Goal: Information Seeking & Learning: Learn about a topic

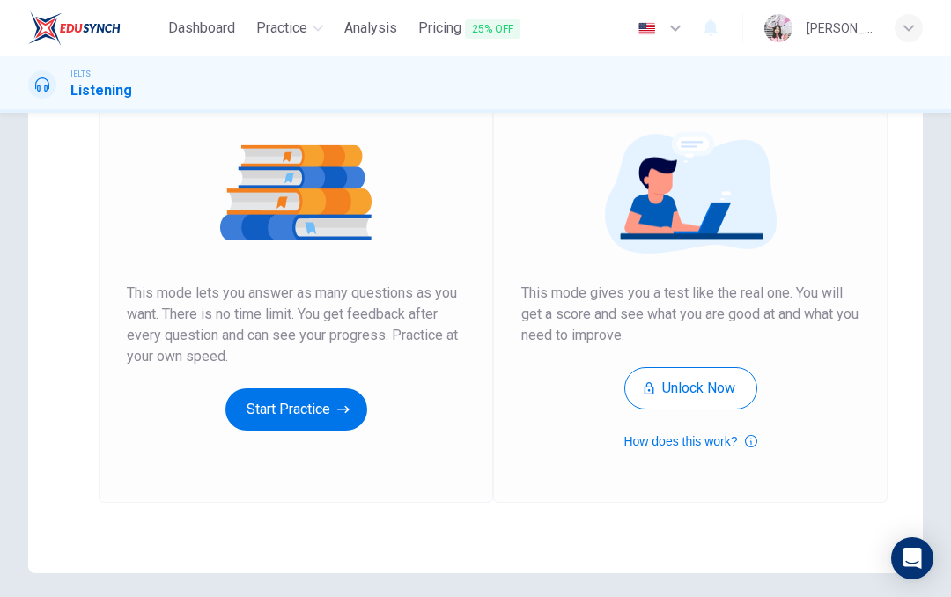
scroll to position [182, 0]
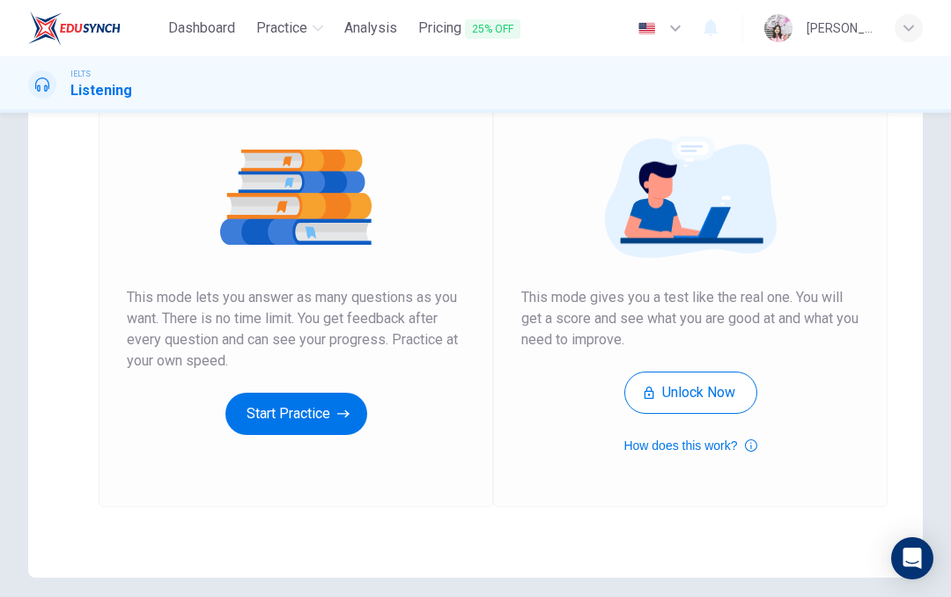
click at [329, 413] on button "Start Practice" at bounding box center [296, 414] width 142 height 42
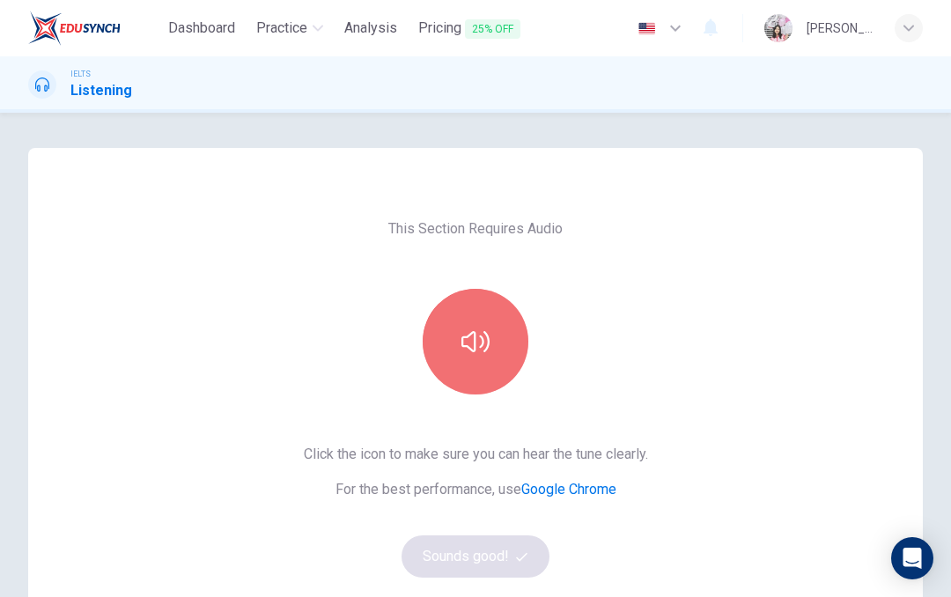
click at [504, 347] on button "button" at bounding box center [476, 342] width 106 height 106
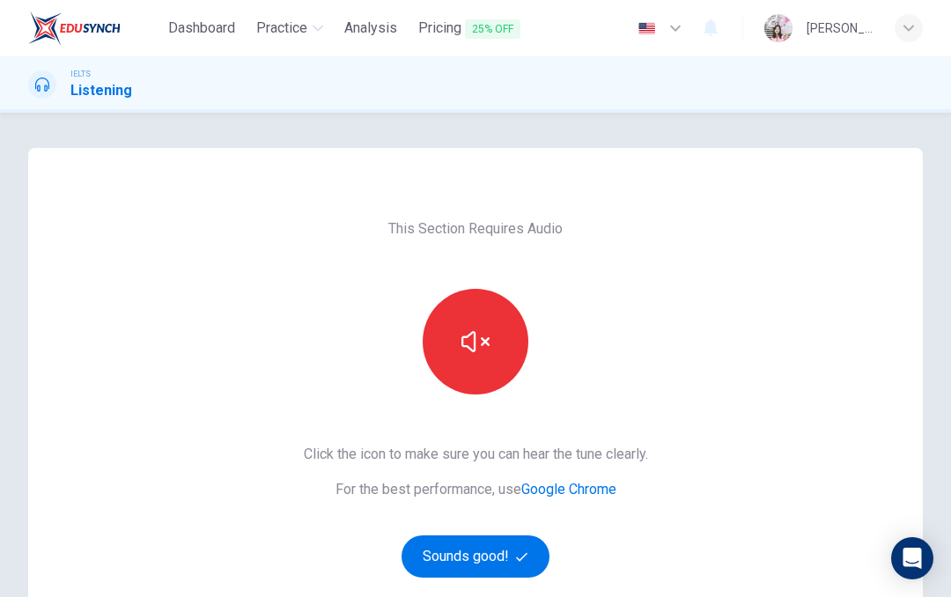
click at [471, 349] on icon "button" at bounding box center [476, 341] width 28 height 21
click at [470, 364] on button "button" at bounding box center [476, 342] width 106 height 106
click at [466, 359] on button "button" at bounding box center [476, 342] width 106 height 106
click at [479, 353] on icon "button" at bounding box center [476, 342] width 28 height 28
click at [499, 551] on button "Sounds good!" at bounding box center [476, 557] width 148 height 42
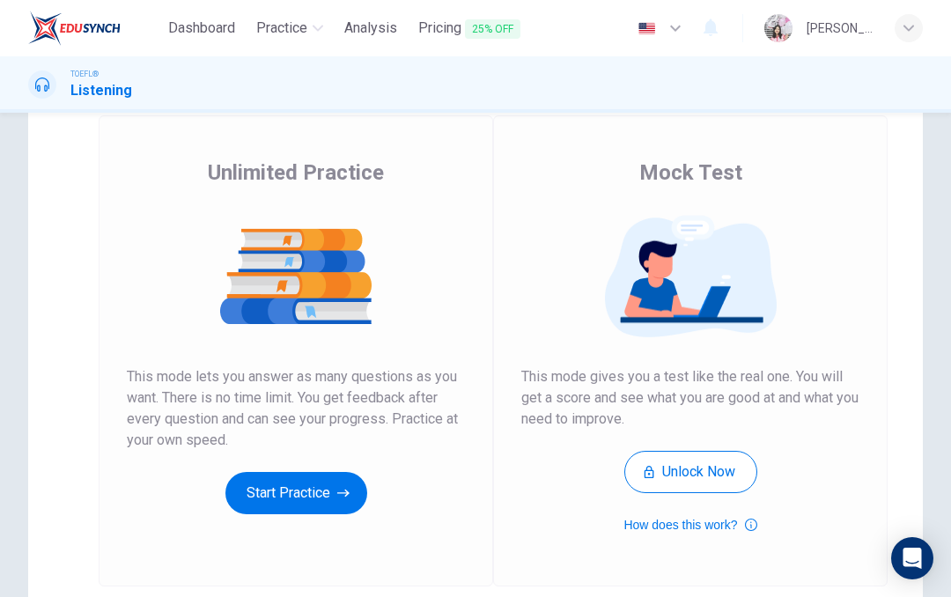
scroll to position [100, 0]
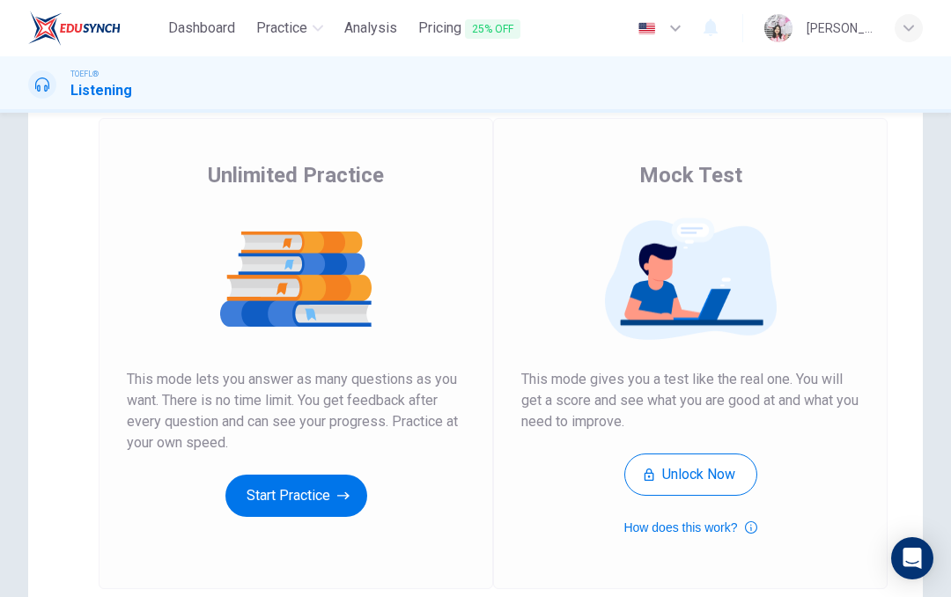
click at [307, 504] on button "Start Practice" at bounding box center [296, 496] width 142 height 42
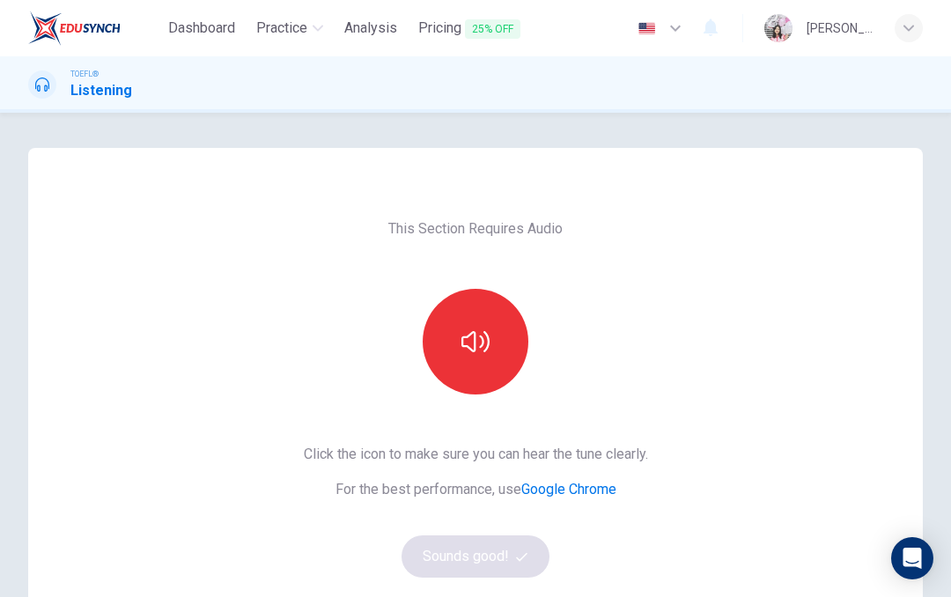
click at [475, 339] on icon "button" at bounding box center [476, 341] width 28 height 21
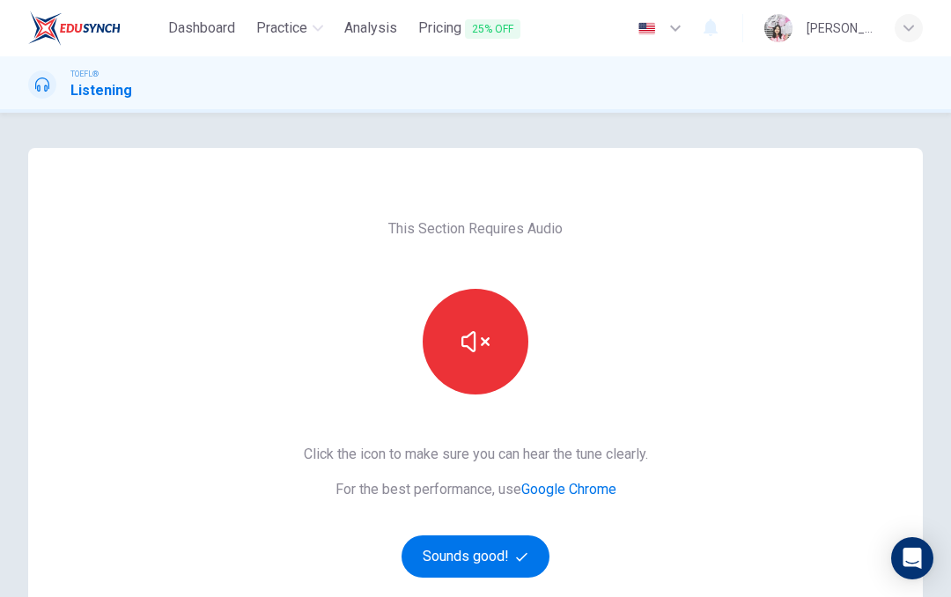
click at [492, 543] on button "Sounds good!" at bounding box center [476, 557] width 148 height 42
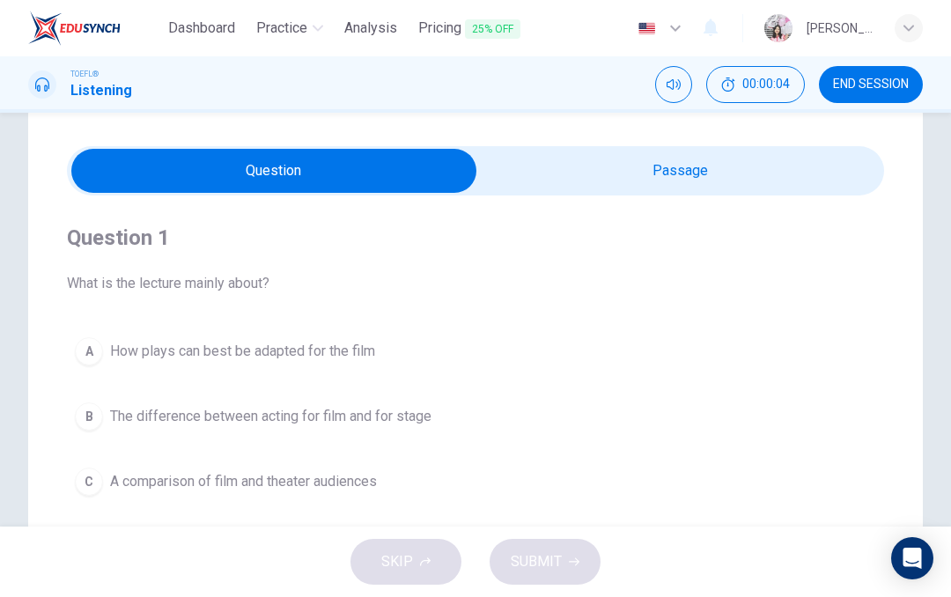
scroll to position [42, 0]
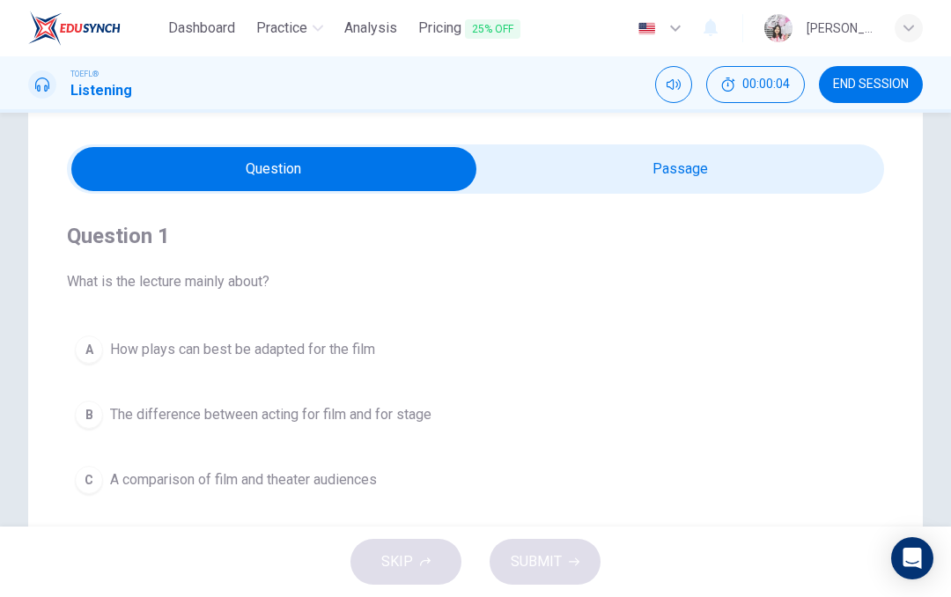
click at [626, 174] on input "checkbox" at bounding box center [274, 169] width 1226 height 44
checkbox input "true"
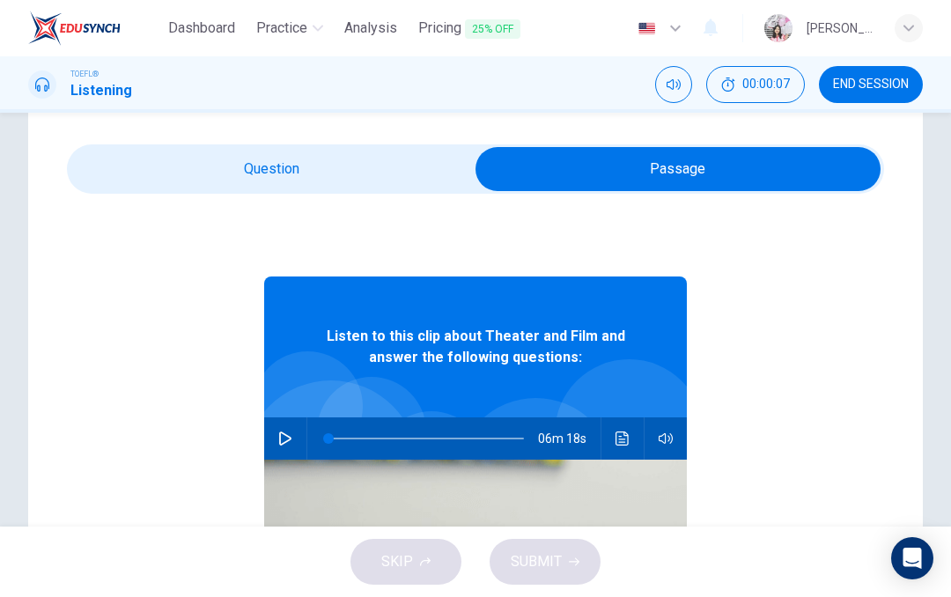
click at [292, 435] on button "button" at bounding box center [285, 438] width 28 height 42
click at [291, 432] on icon "button" at bounding box center [285, 439] width 14 height 14
click at [289, 440] on icon "button" at bounding box center [285, 439] width 12 height 14
click at [624, 440] on icon "Click to see the audio transcription" at bounding box center [623, 439] width 14 height 14
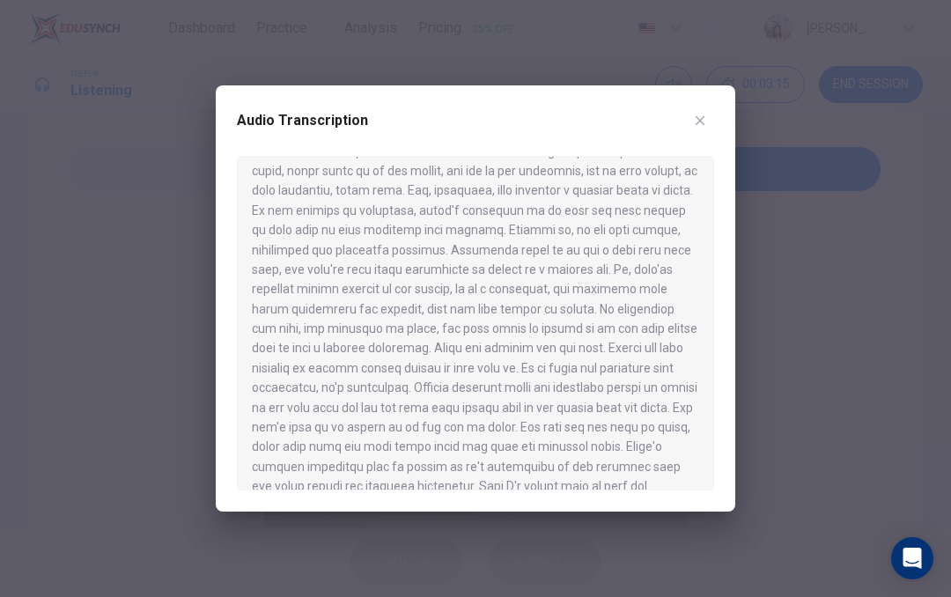
scroll to position [916, 0]
click at [696, 122] on icon "button" at bounding box center [700, 121] width 14 height 14
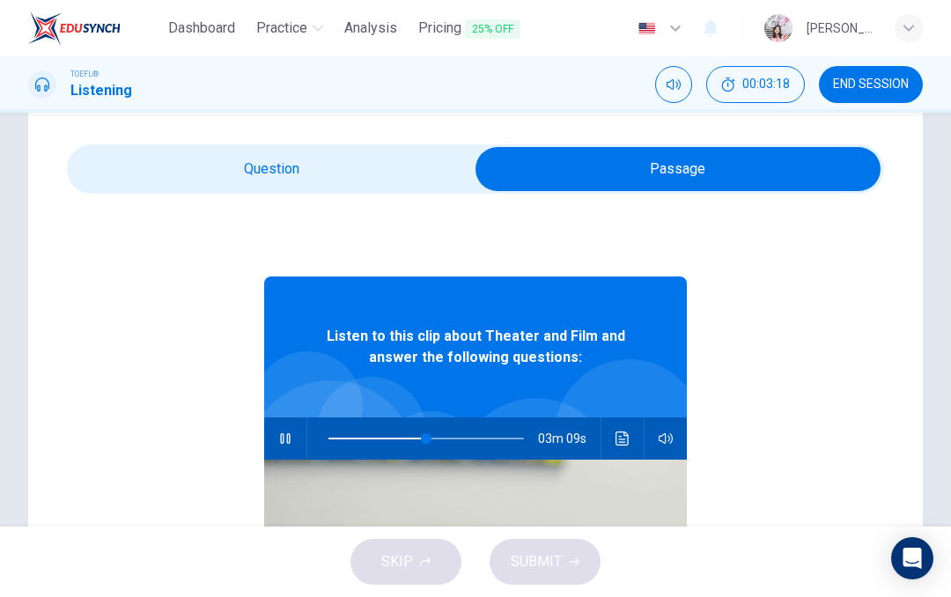
type input "50"
click at [371, 156] on input "checkbox" at bounding box center [678, 169] width 1226 height 44
checkbox input "false"
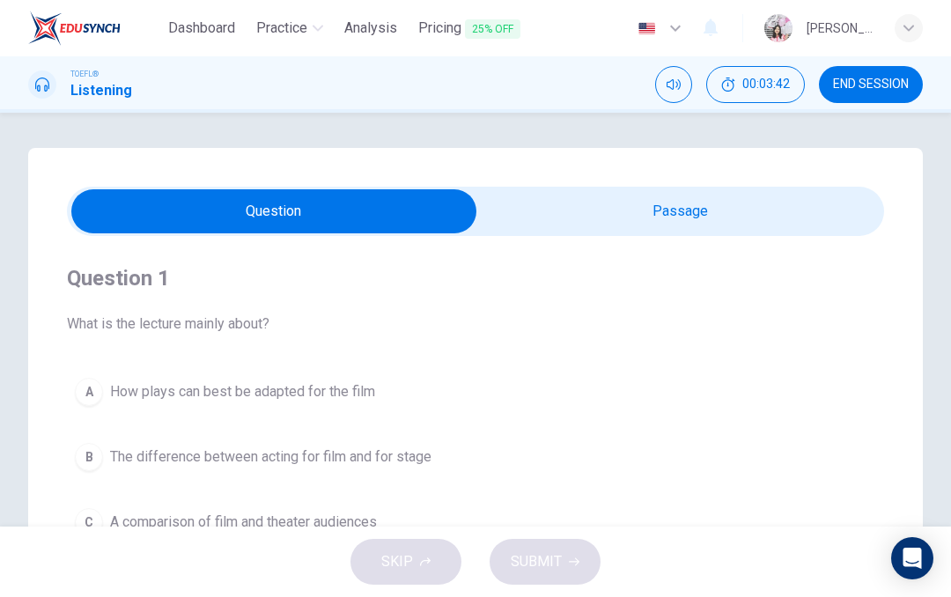
scroll to position [-1, 0]
type input "56"
click at [684, 202] on input "checkbox" at bounding box center [274, 211] width 1226 height 44
checkbox input "true"
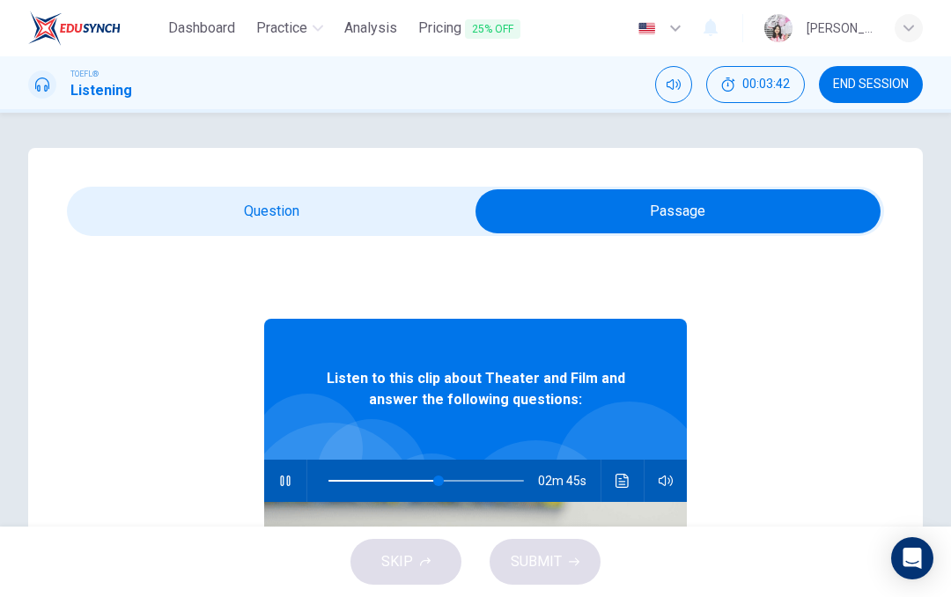
scroll to position [0, 0]
click at [283, 484] on icon "button" at bounding box center [285, 481] width 14 height 14
type input "57"
click at [269, 202] on input "checkbox" at bounding box center [678, 211] width 1226 height 44
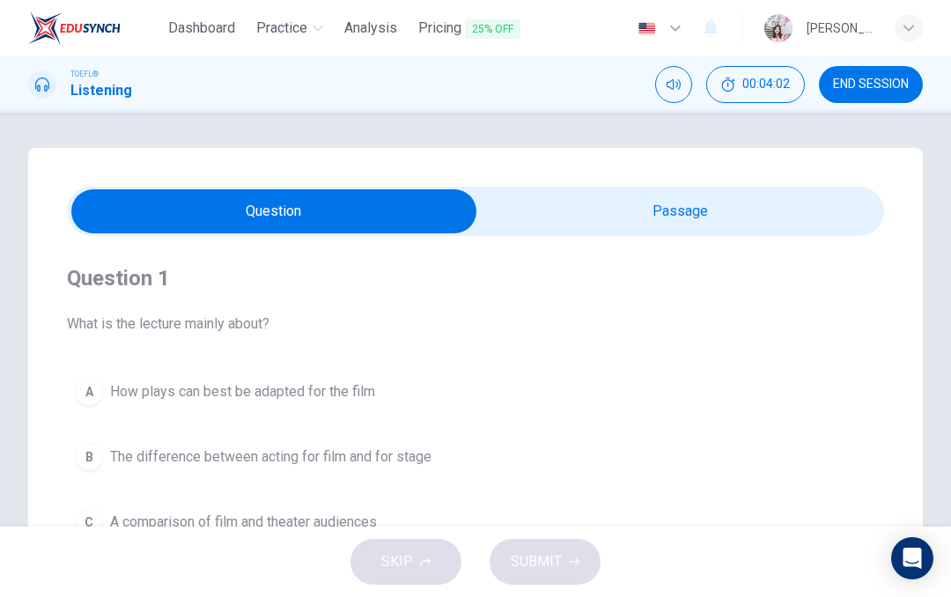
click at [589, 207] on input "checkbox" at bounding box center [274, 211] width 1226 height 44
checkbox input "true"
type input "57"
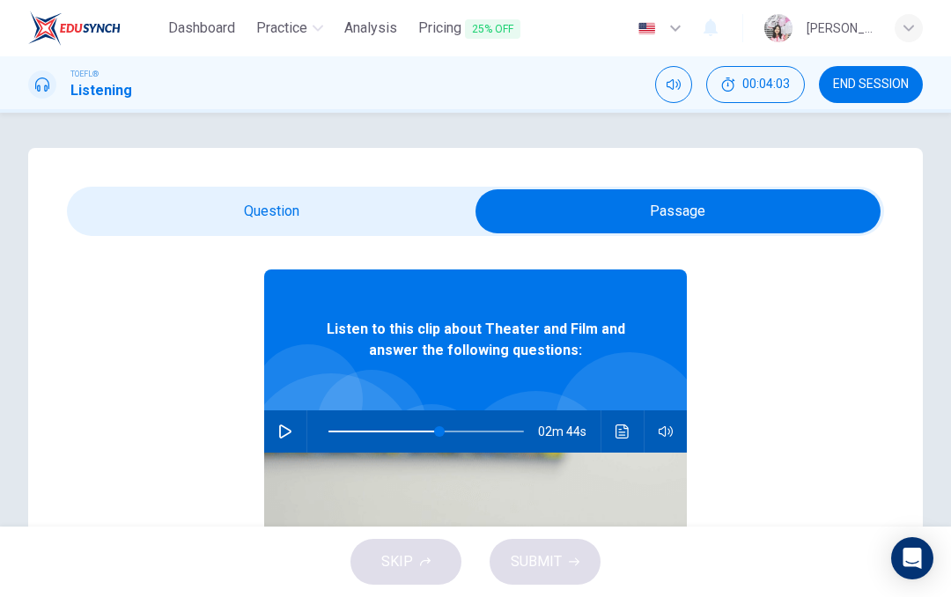
scroll to position [59, 0]
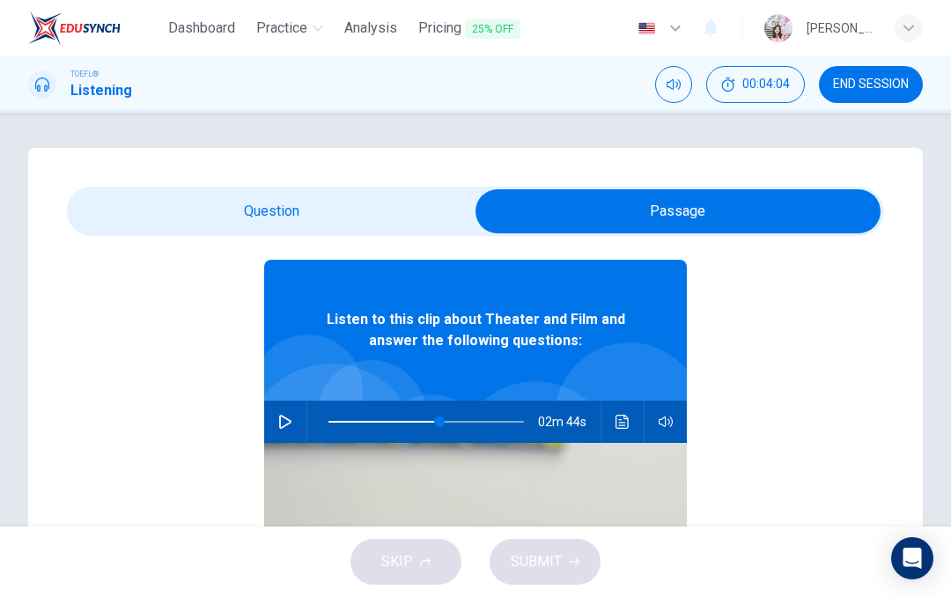
click at [373, 210] on input "checkbox" at bounding box center [678, 211] width 1226 height 44
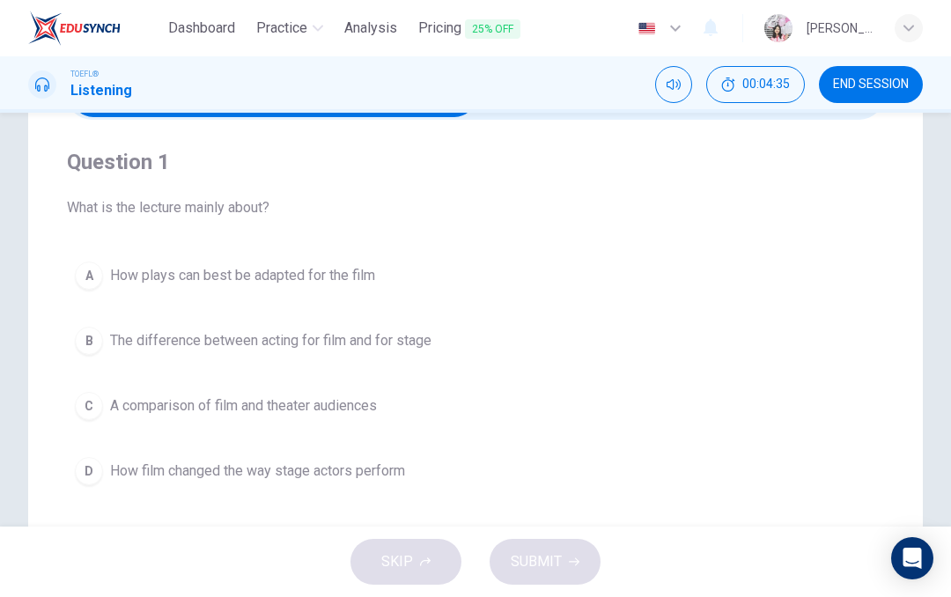
scroll to position [122, 0]
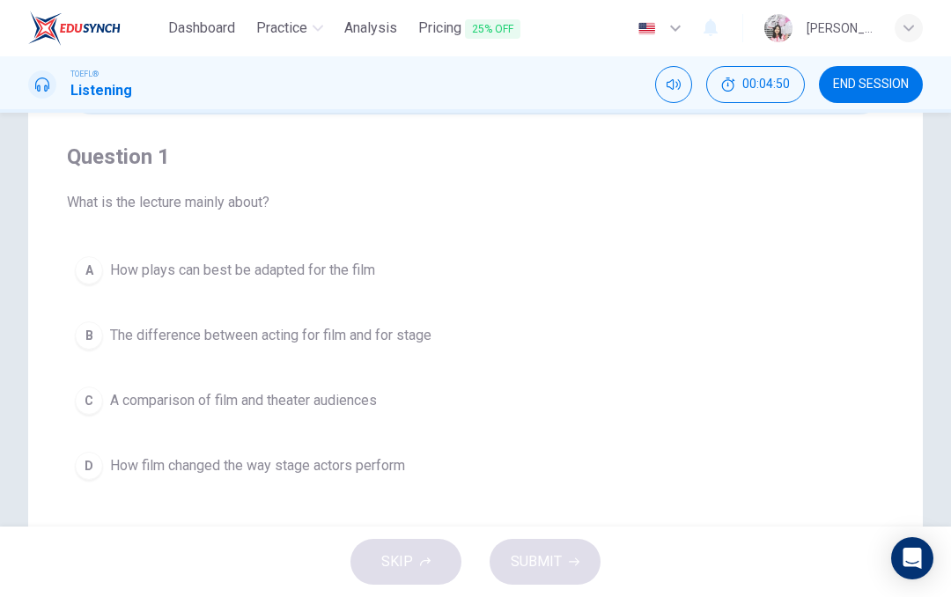
click at [104, 396] on button "C A comparison of film and theater audiences" at bounding box center [475, 401] width 817 height 44
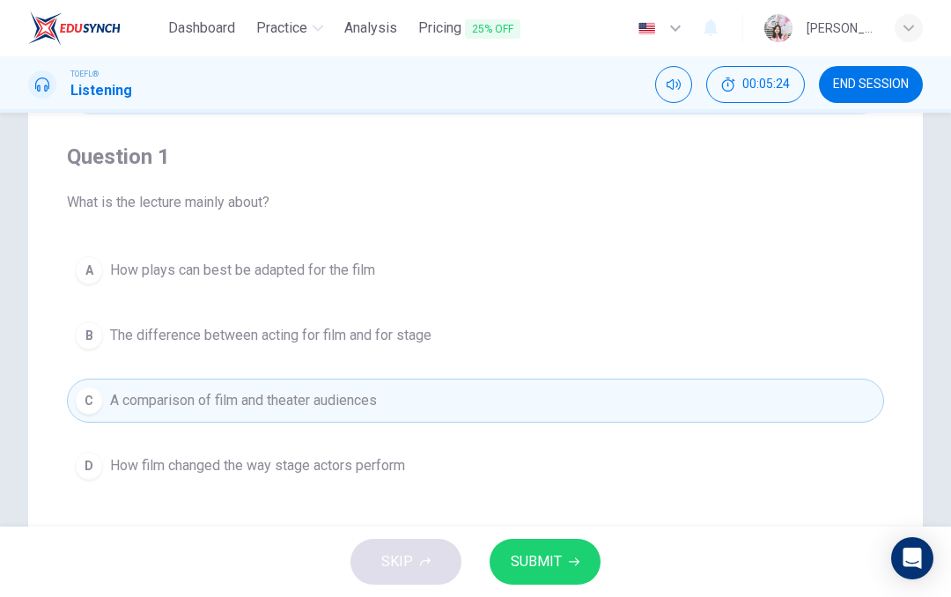
click at [375, 333] on span "The difference between acting for film and for stage" at bounding box center [270, 335] width 321 height 21
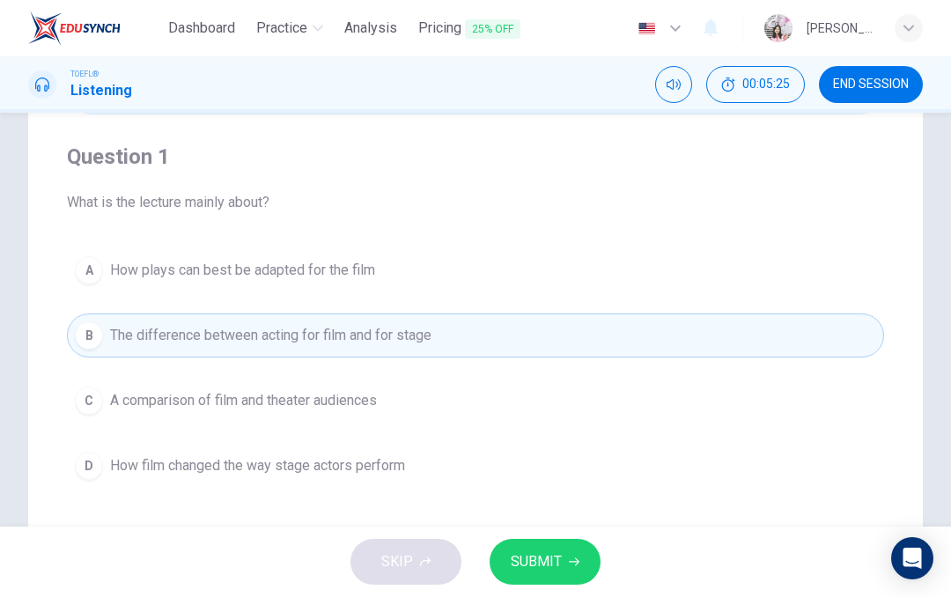
click at [545, 552] on span "SUBMIT" at bounding box center [536, 562] width 51 height 25
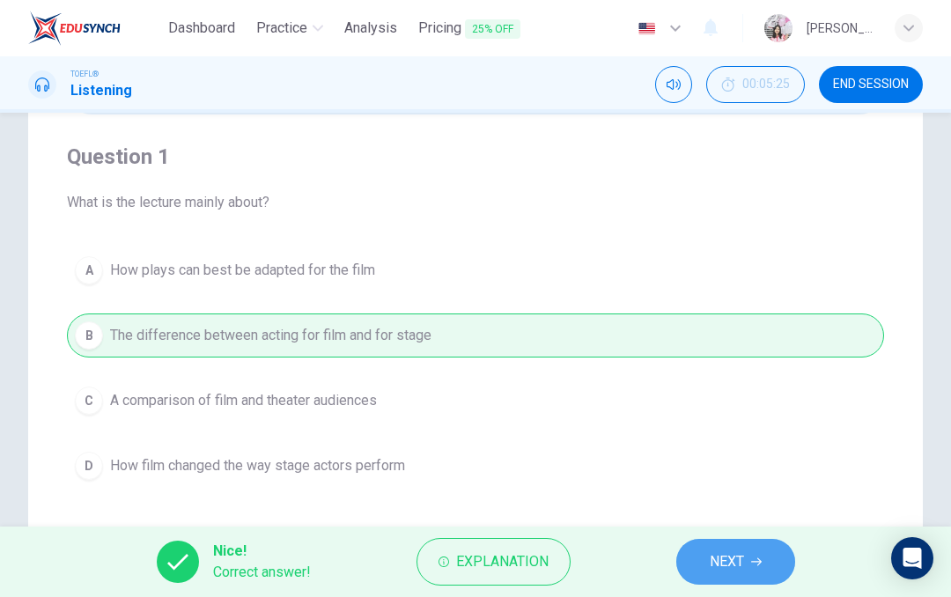
click at [744, 557] on span "NEXT" at bounding box center [727, 562] width 34 height 25
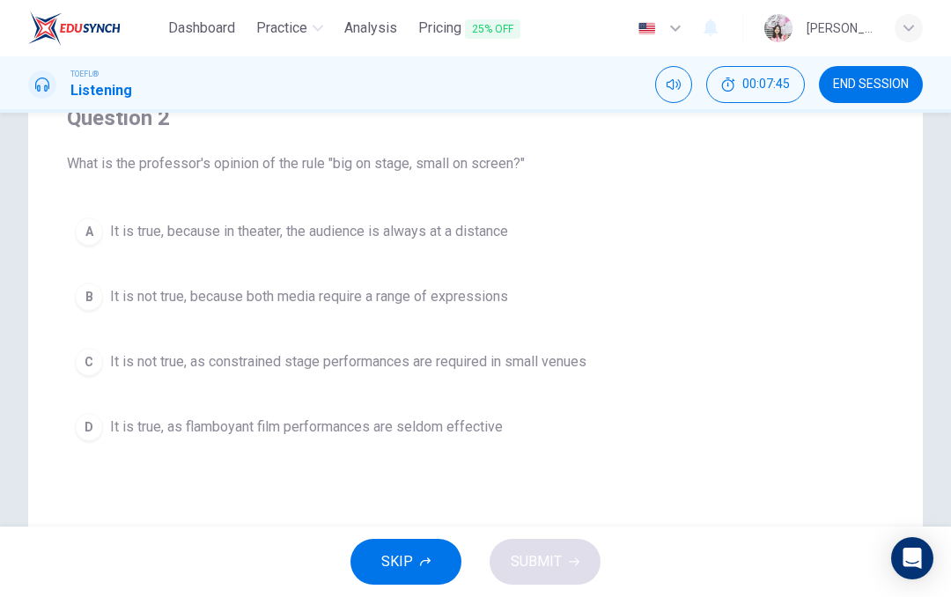
scroll to position [159, 0]
click at [91, 297] on div "B" at bounding box center [89, 298] width 28 height 28
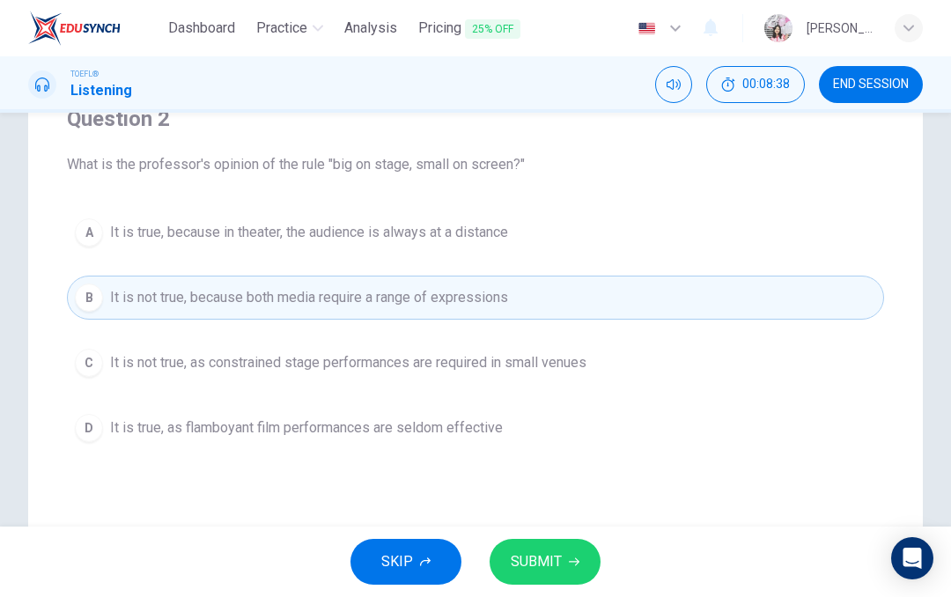
click at [560, 558] on span "SUBMIT" at bounding box center [536, 562] width 51 height 25
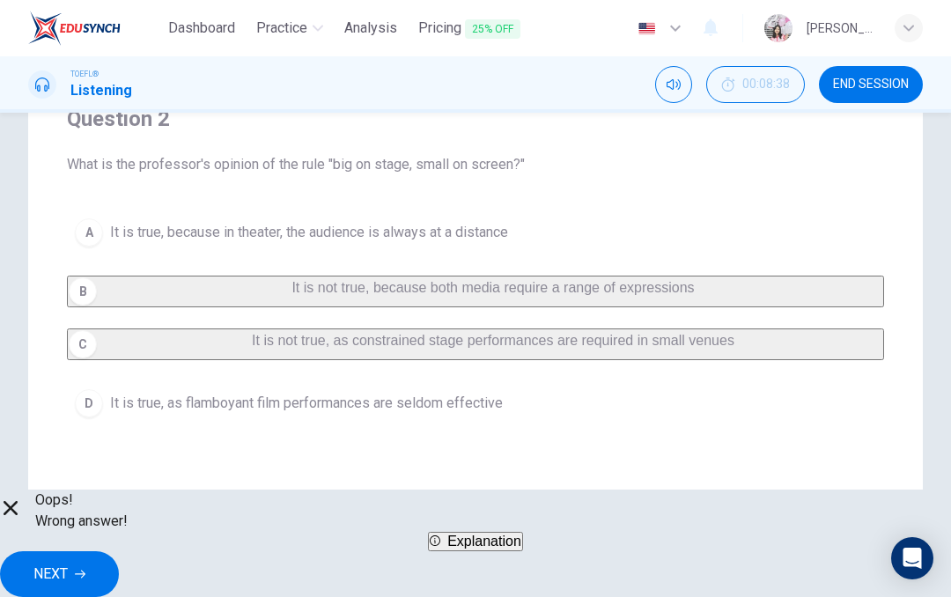
click at [380, 391] on div "A It is true, because in theater, the audience is always at a distance B It is …" at bounding box center [475, 318] width 817 height 215
click at [68, 562] on span "NEXT" at bounding box center [50, 574] width 34 height 25
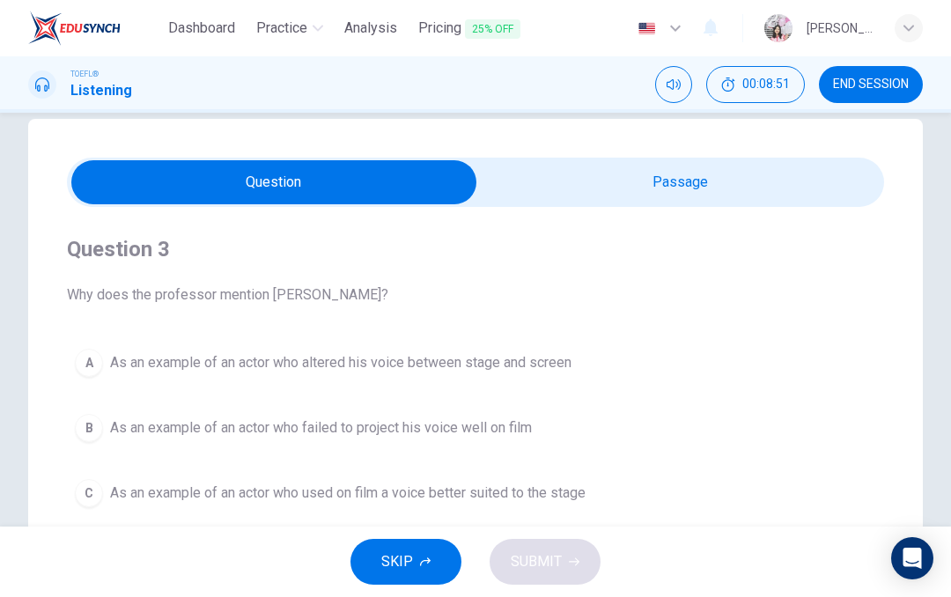
scroll to position [33, 0]
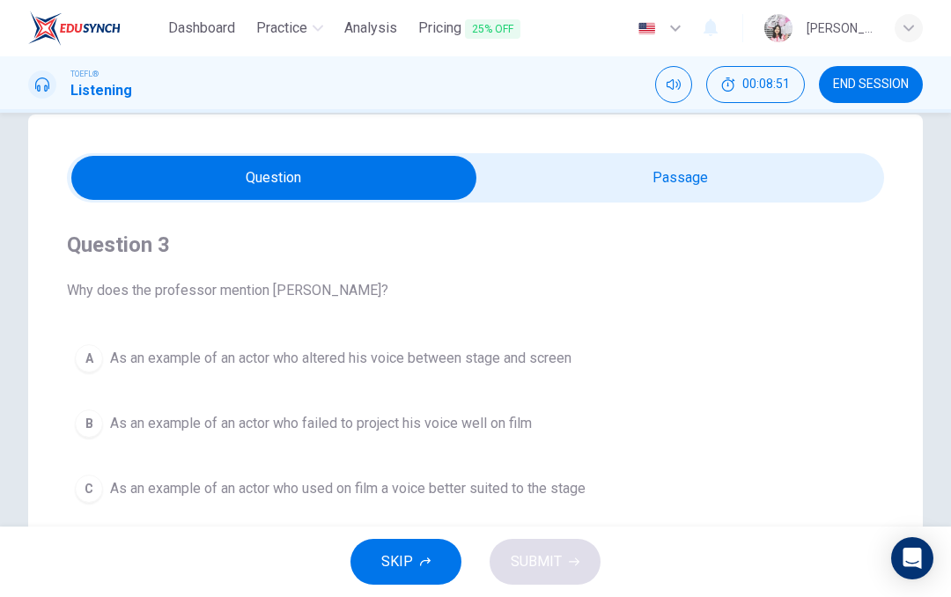
click at [610, 184] on input "checkbox" at bounding box center [274, 178] width 1226 height 44
checkbox input "true"
type input "57"
